Goal: Task Accomplishment & Management: Complete application form

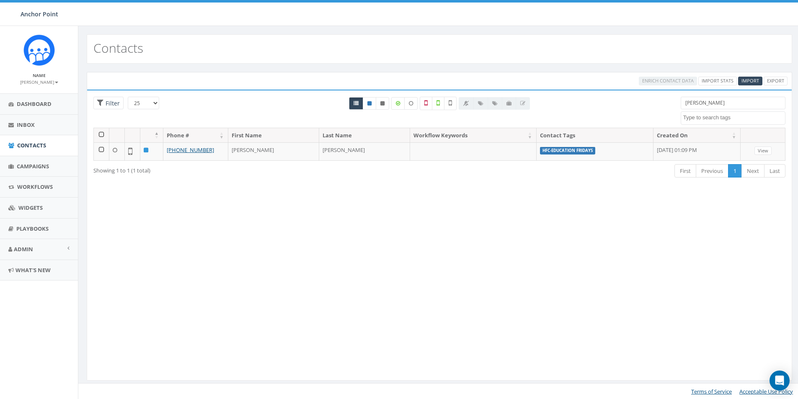
select select
click at [21, 146] on span "Contacts" at bounding box center [31, 146] width 29 height 8
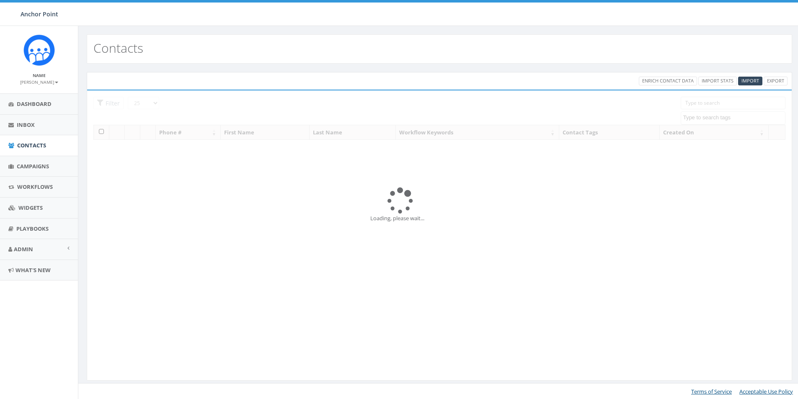
select select
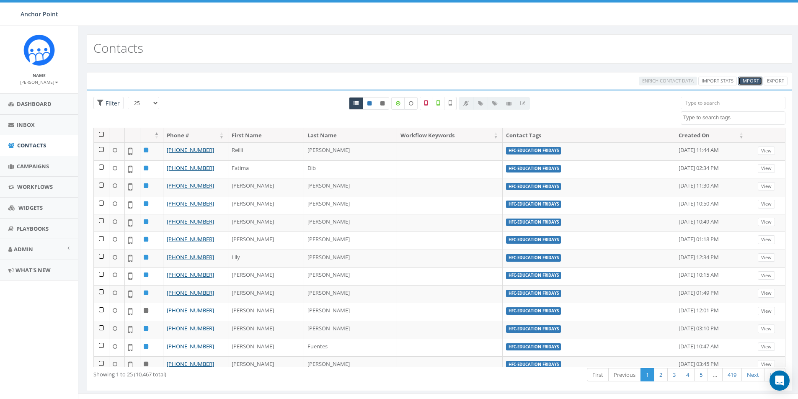
click at [750, 78] on span "Import" at bounding box center [750, 80] width 18 height 6
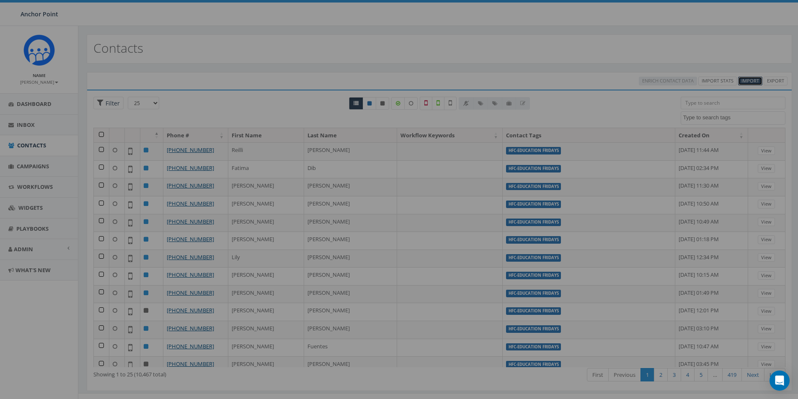
select select
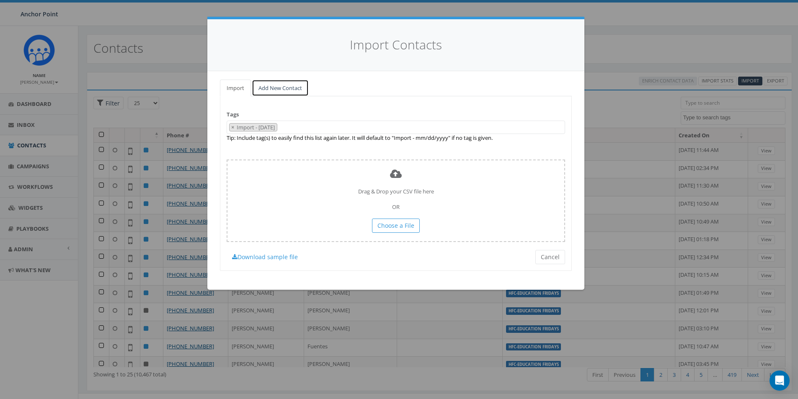
click at [282, 81] on link "Add New Contact" at bounding box center [280, 88] width 57 height 17
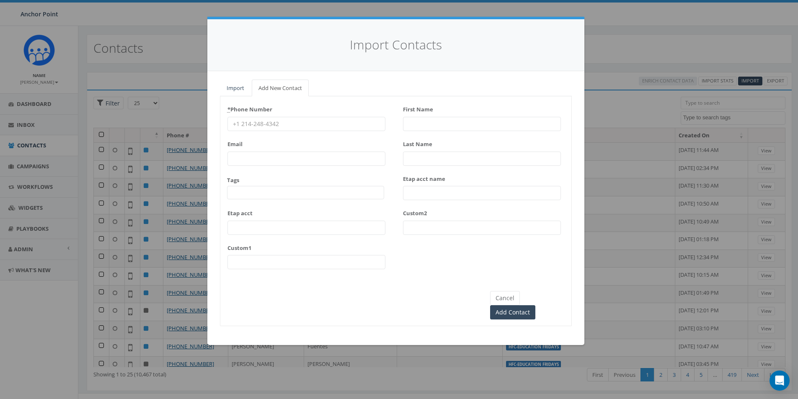
click at [260, 124] on input "* Phone Number" at bounding box center [306, 124] width 158 height 14
type input "832-282-2510"
click at [249, 190] on span at bounding box center [305, 192] width 157 height 13
type textarea "HFC"
select select "HFC-Education Fridays"
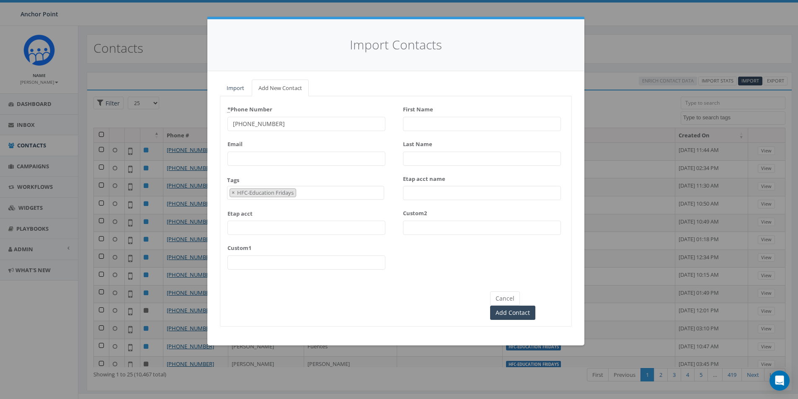
scroll to position [255, 0]
click at [421, 125] on input "First Name" at bounding box center [482, 124] width 158 height 14
type input "Ashley"
type input "Morris"
click at [535, 306] on input "Add Contact" at bounding box center [512, 313] width 45 height 14
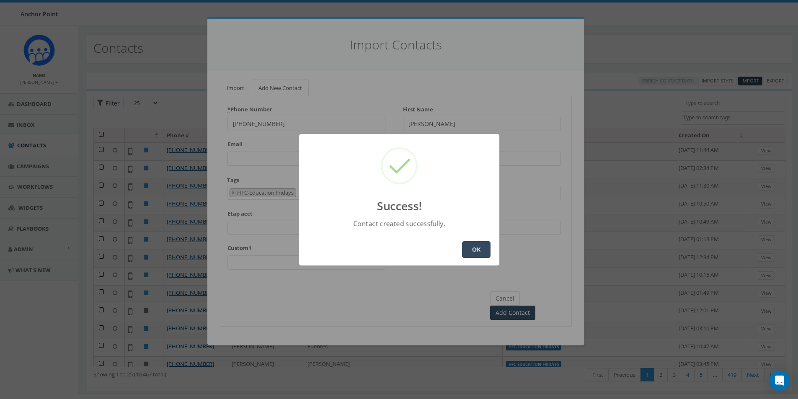
click at [472, 244] on button "OK" at bounding box center [476, 249] width 28 height 17
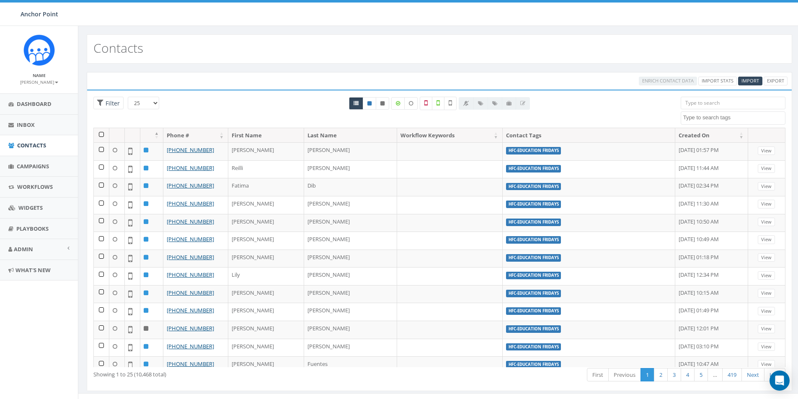
select select
